Goal: Transaction & Acquisition: Obtain resource

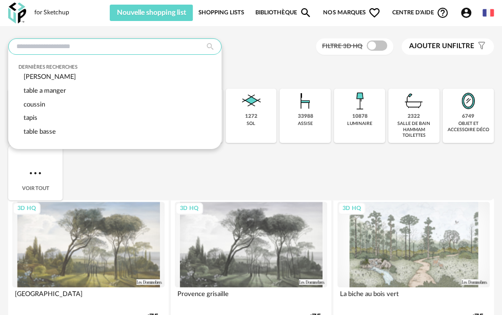
click at [113, 51] on input "text" at bounding box center [114, 46] width 213 height 16
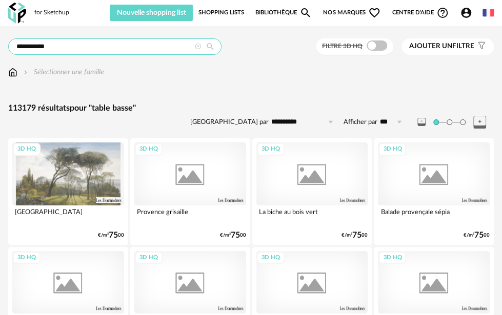
type input "**********"
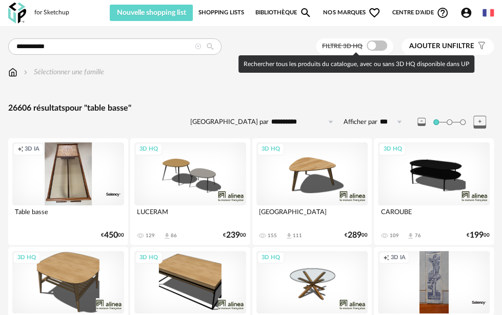
click at [375, 47] on span at bounding box center [377, 46] width 21 height 10
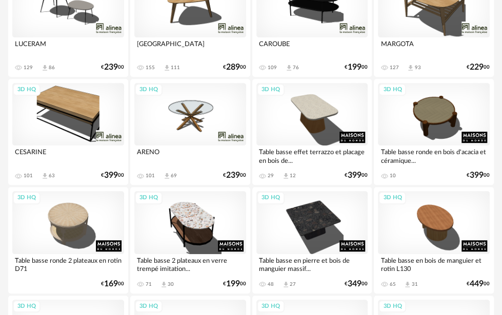
scroll to position [256, 0]
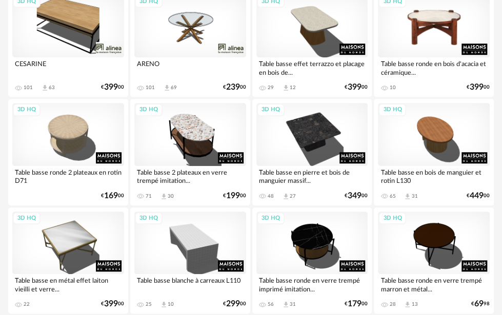
click at [450, 38] on div "3D HQ" at bounding box center [434, 26] width 112 height 63
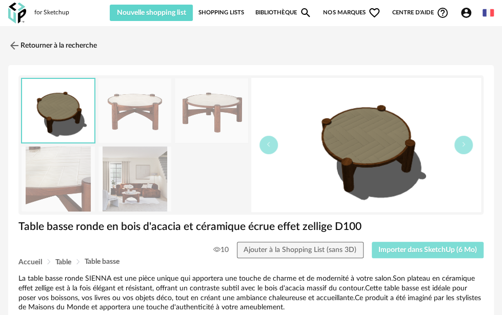
click at [419, 247] on span "Importer dans SketchUp (6 Mo)" at bounding box center [427, 250] width 98 height 7
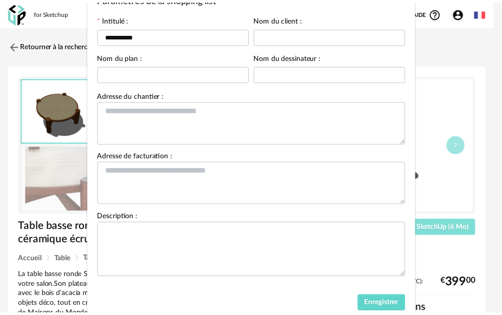
scroll to position [98, 0]
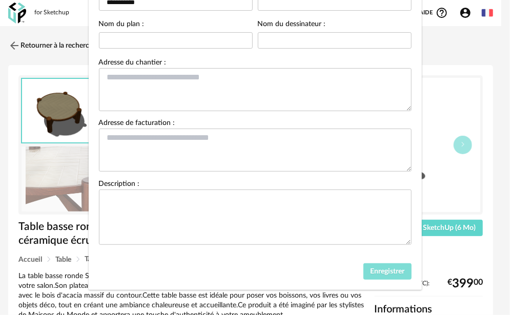
click at [390, 275] on button "Enregistrer" at bounding box center [387, 272] width 48 height 16
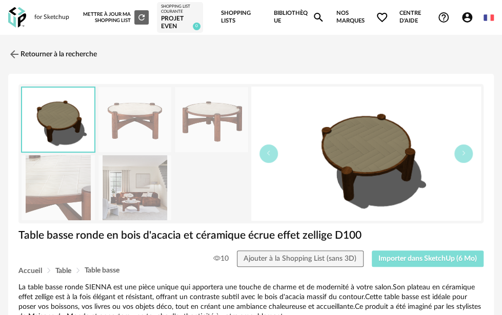
click at [395, 251] on button "Importer dans SketchUp (6 Mo)" at bounding box center [428, 259] width 112 height 16
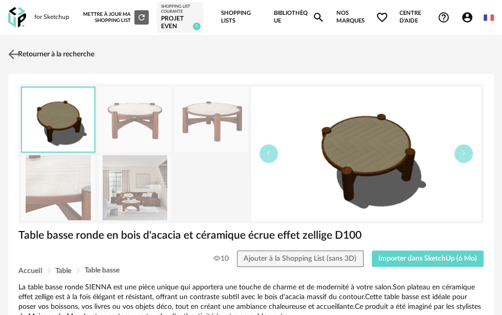
click at [43, 49] on link "Retourner à la recherche" at bounding box center [50, 54] width 89 height 23
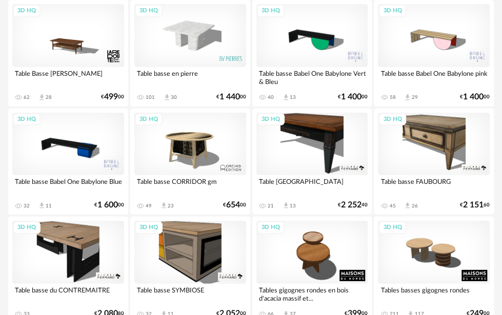
scroll to position [2605, 0]
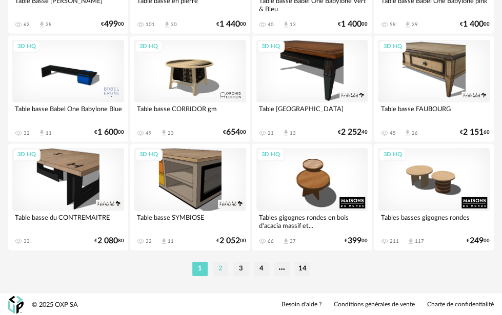
click at [222, 271] on li "2" at bounding box center [220, 269] width 15 height 14
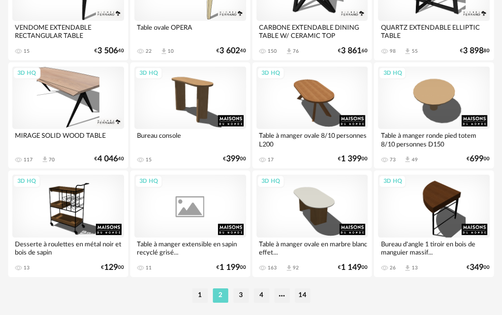
scroll to position [2605, 0]
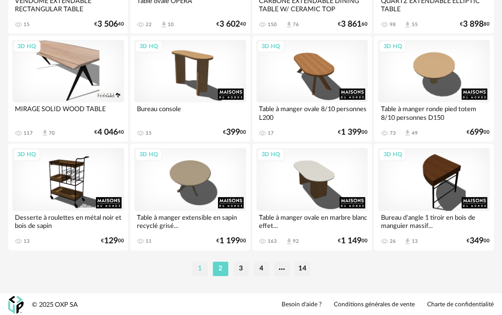
click at [205, 269] on li "1" at bounding box center [199, 269] width 15 height 14
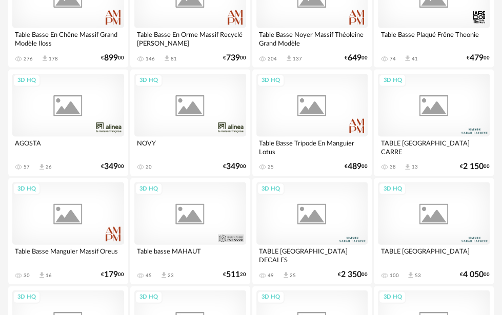
scroll to position [2605, 0]
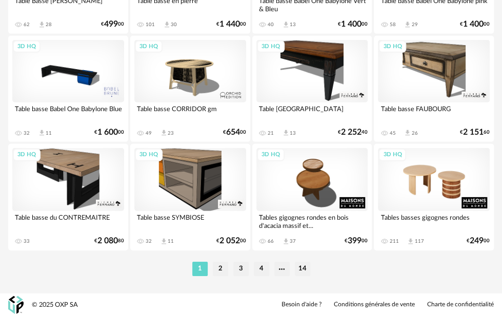
click at [447, 185] on div "3D HQ" at bounding box center [434, 179] width 112 height 63
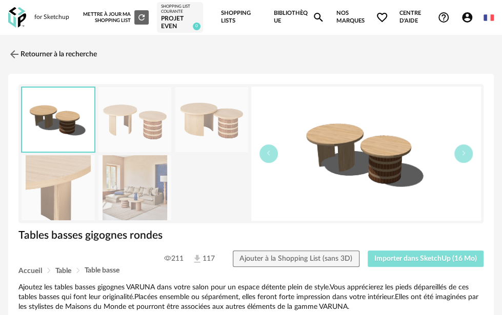
click at [415, 255] on span "Importer dans SketchUp (16 Mo)" at bounding box center [425, 258] width 103 height 7
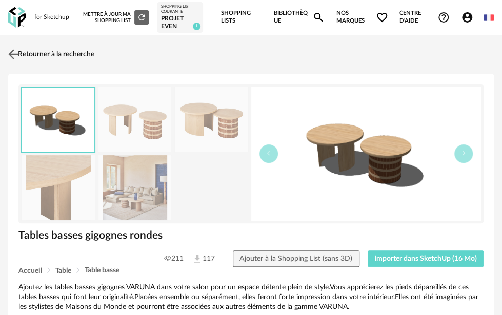
click at [32, 49] on link "Retourner à la recherche" at bounding box center [50, 54] width 89 height 23
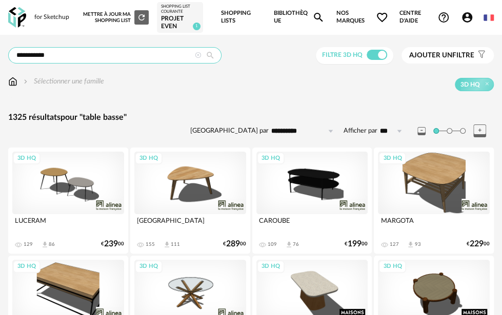
click at [89, 55] on input "**********" at bounding box center [114, 55] width 213 height 16
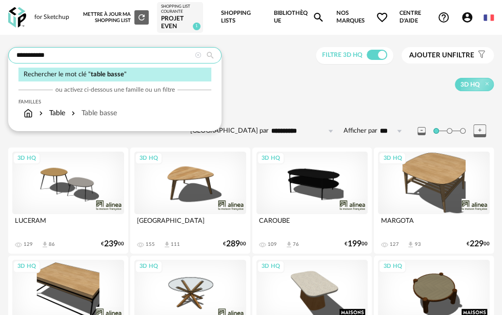
click at [89, 55] on input "**********" at bounding box center [114, 55] width 213 height 16
type input "****"
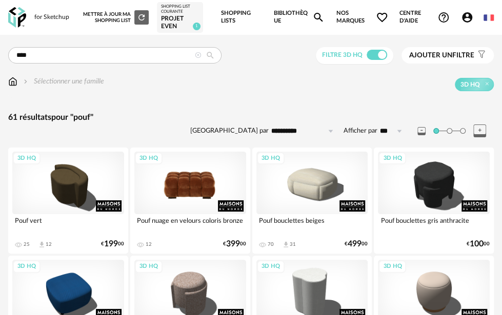
click at [181, 178] on div "3D HQ" at bounding box center [190, 183] width 112 height 63
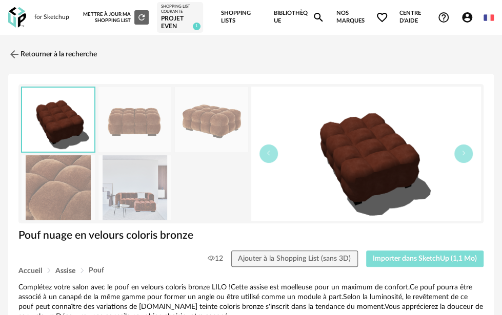
click at [446, 255] on span "Importer dans SketchUp (1,1 Mo)" at bounding box center [425, 258] width 104 height 7
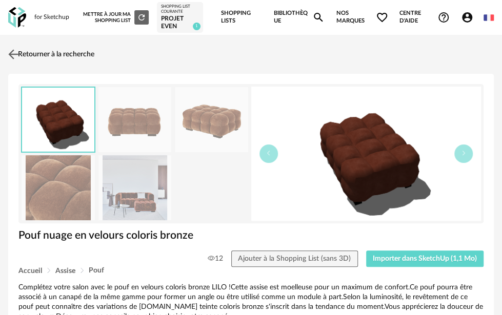
click at [68, 58] on link "Retourner à la recherche" at bounding box center [50, 54] width 89 height 23
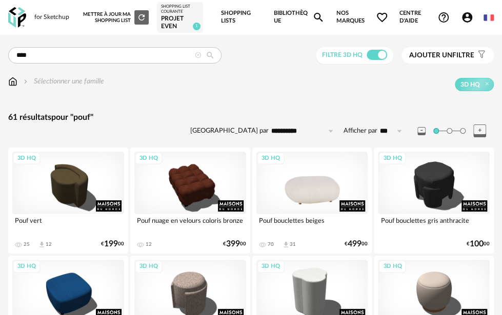
click at [311, 188] on div "3D HQ" at bounding box center [312, 183] width 112 height 63
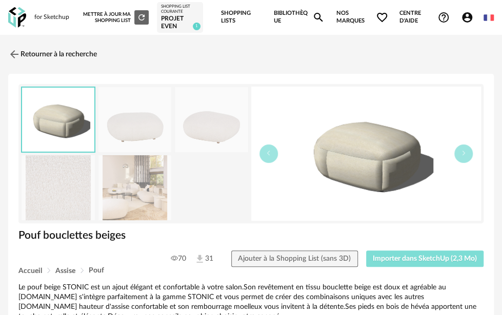
click at [429, 255] on span "Importer dans SketchUp (2,3 Mo)" at bounding box center [425, 258] width 104 height 7
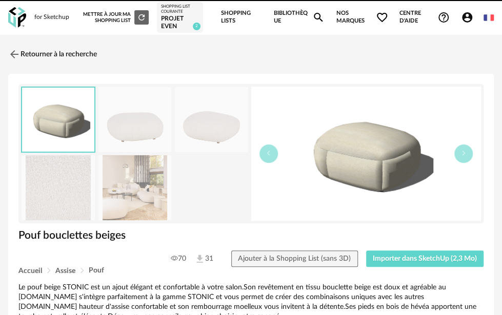
click at [43, 53] on link "Retourner à la recherche" at bounding box center [50, 54] width 89 height 23
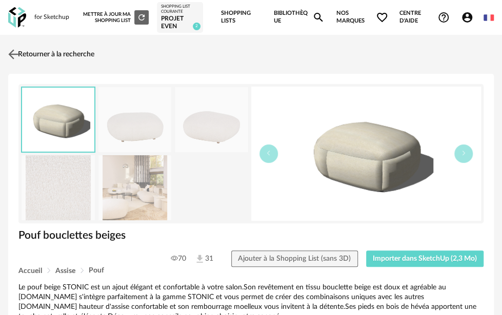
click at [60, 54] on link "Retourner à la recherche" at bounding box center [50, 54] width 89 height 23
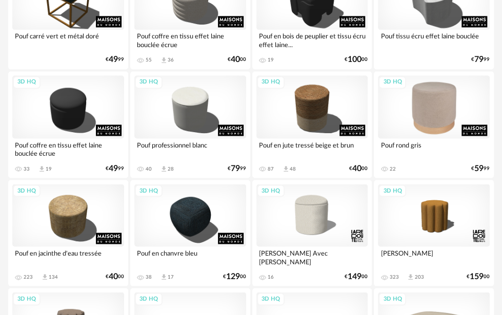
scroll to position [718, 0]
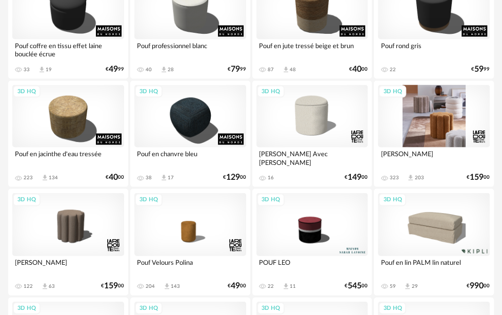
click at [433, 98] on div "3D HQ" at bounding box center [434, 116] width 112 height 63
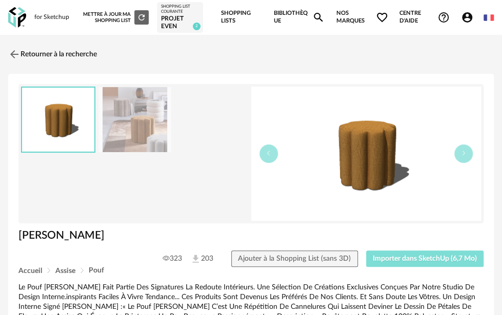
click at [416, 255] on span "Importer dans SketchUp (6,7 Mo)" at bounding box center [425, 258] width 104 height 7
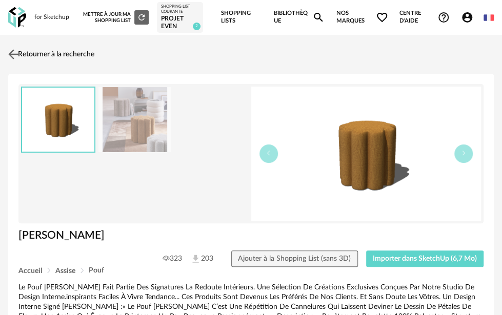
click at [37, 50] on link "Retourner à la recherche" at bounding box center [50, 54] width 89 height 23
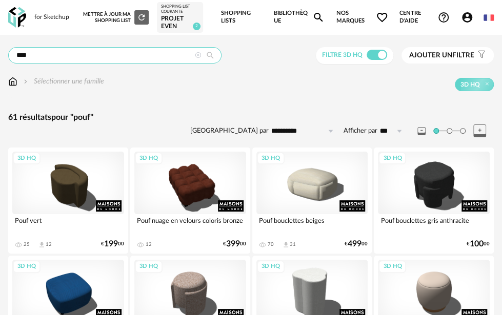
click at [147, 60] on input "****" at bounding box center [114, 55] width 213 height 16
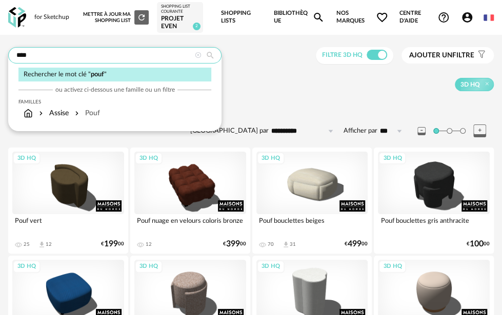
click at [147, 60] on input "****" at bounding box center [114, 55] width 213 height 16
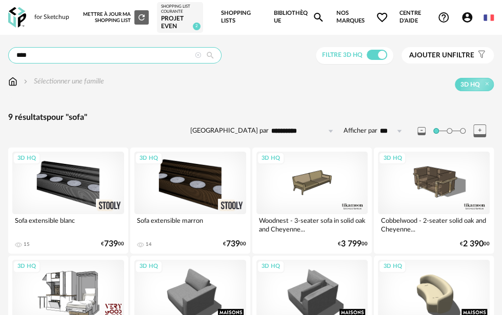
click at [147, 60] on input "****" at bounding box center [114, 55] width 213 height 16
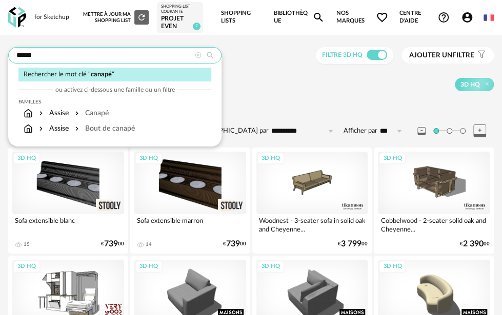
type input "******"
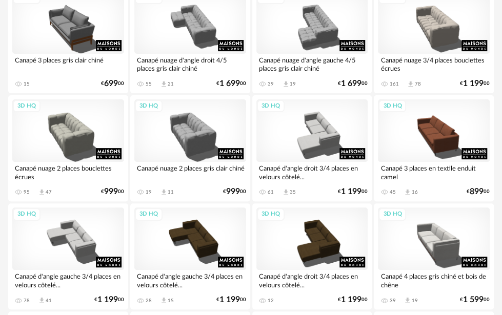
scroll to position [1589, 0]
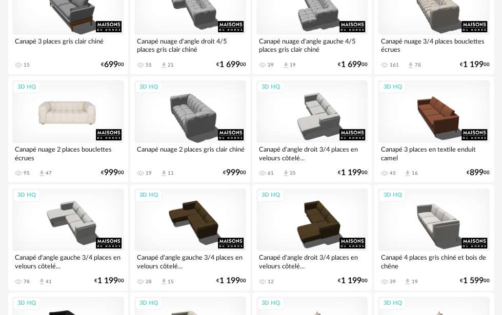
click at [53, 112] on div "3D HQ" at bounding box center [68, 111] width 112 height 63
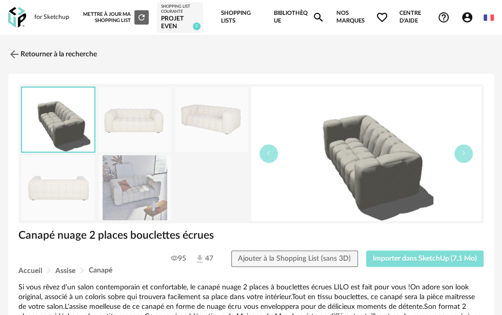
click at [393, 255] on span "Importer dans SketchUp (7,1 Mo)" at bounding box center [425, 258] width 104 height 7
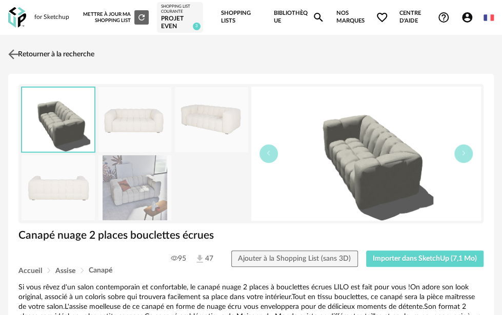
click at [52, 53] on link "Retourner à la recherche" at bounding box center [50, 54] width 89 height 23
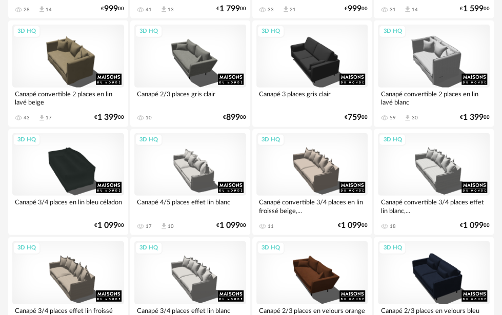
scroll to position [2605, 0]
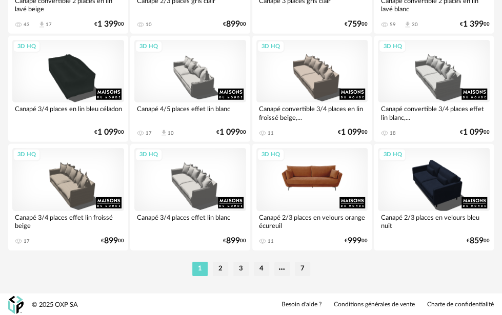
click at [287, 172] on div "3D HQ" at bounding box center [312, 179] width 112 height 63
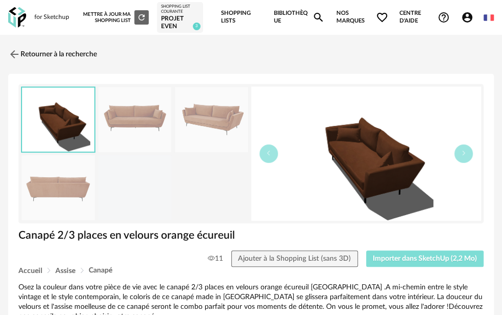
click at [400, 255] on span "Importer dans SketchUp (2,2 Mo)" at bounding box center [425, 258] width 104 height 7
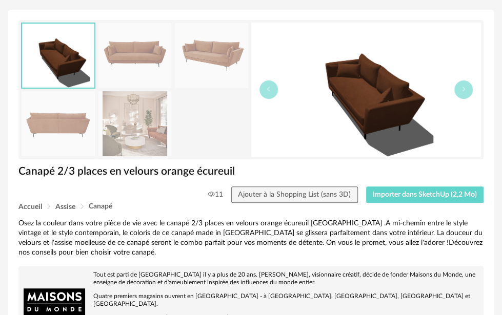
scroll to position [103, 0]
